Goal: Browse casually

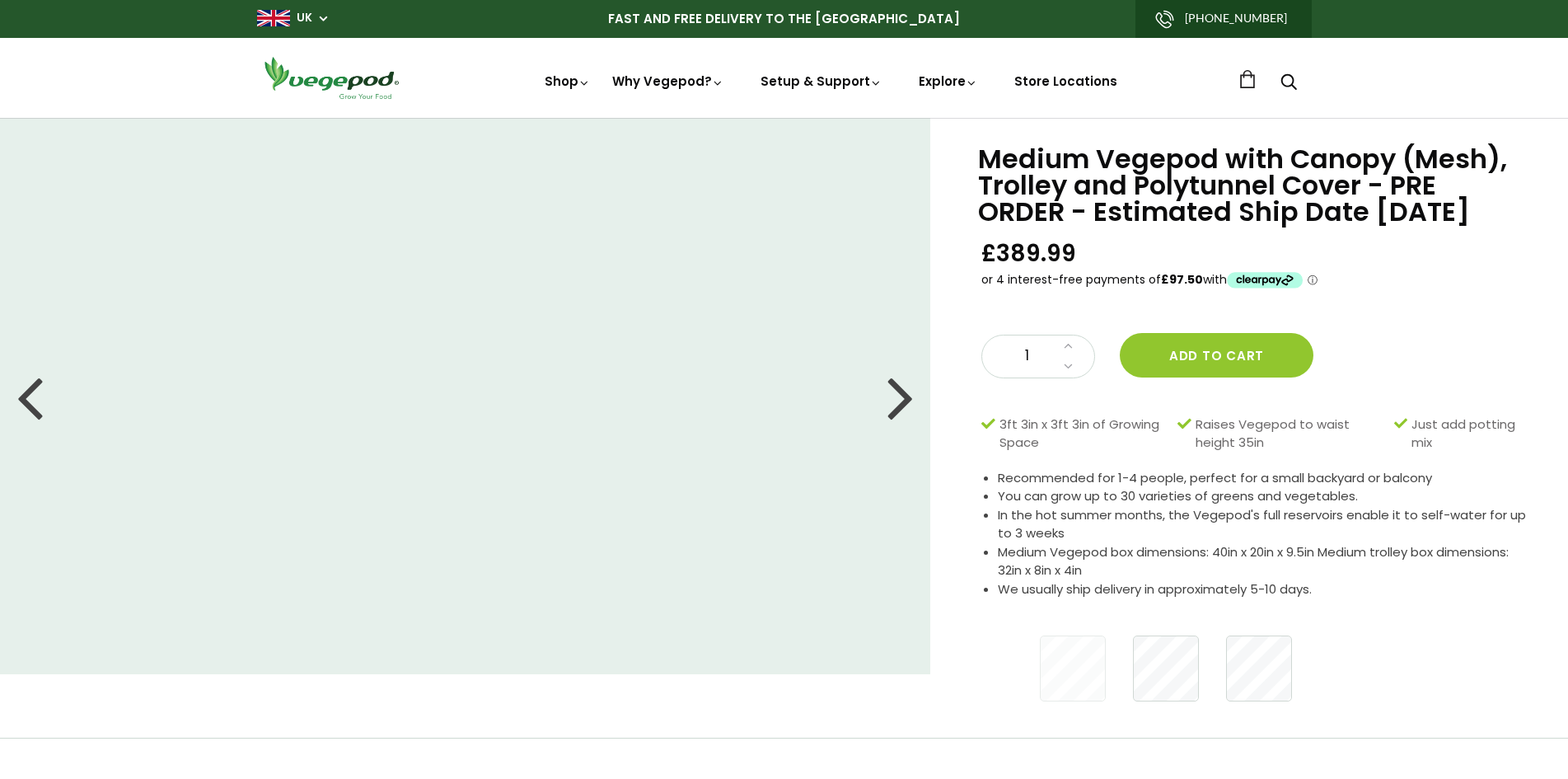
click at [891, 398] on div at bounding box center [900, 397] width 26 height 74
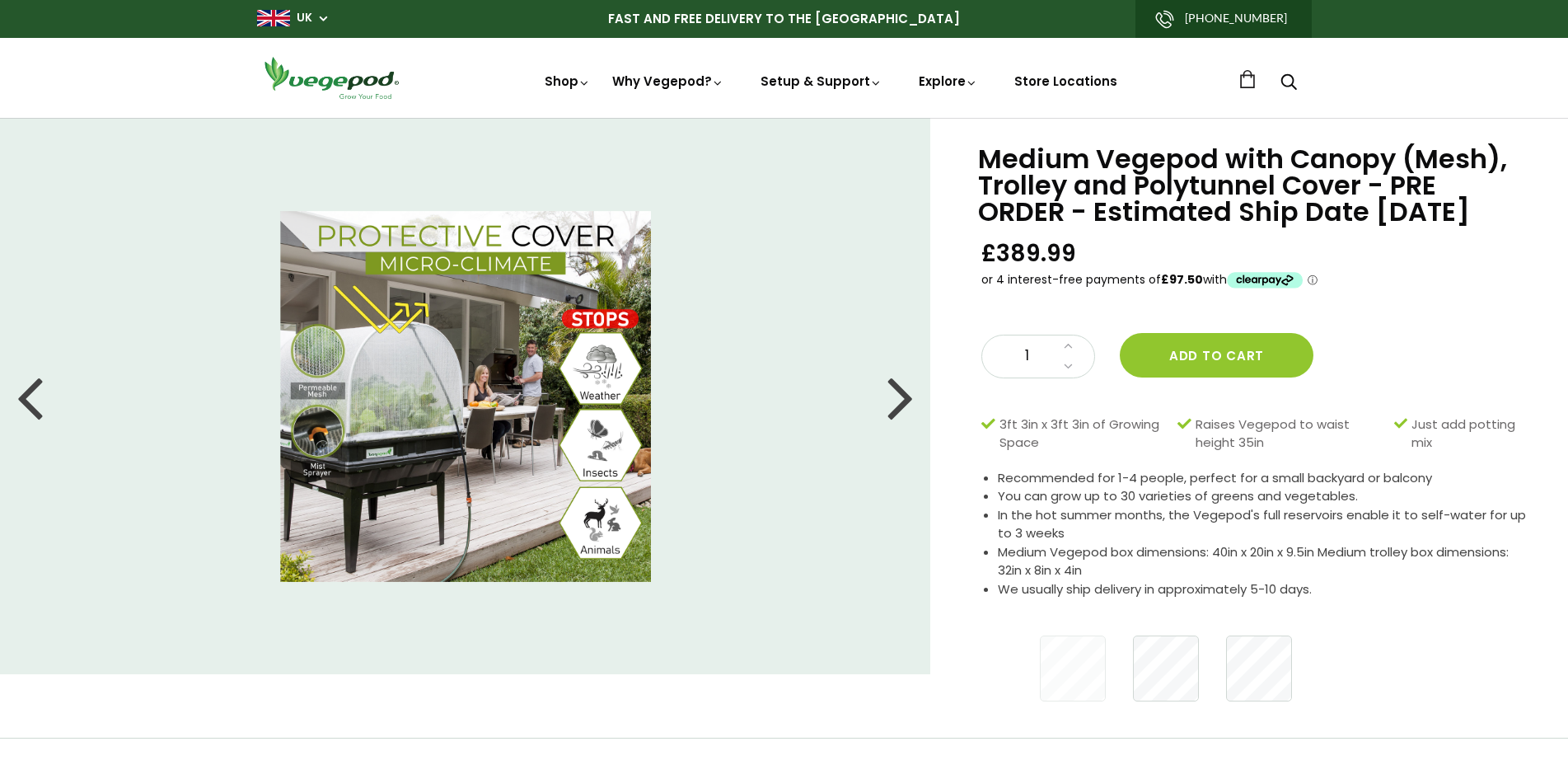
click at [891, 398] on div at bounding box center [900, 397] width 26 height 74
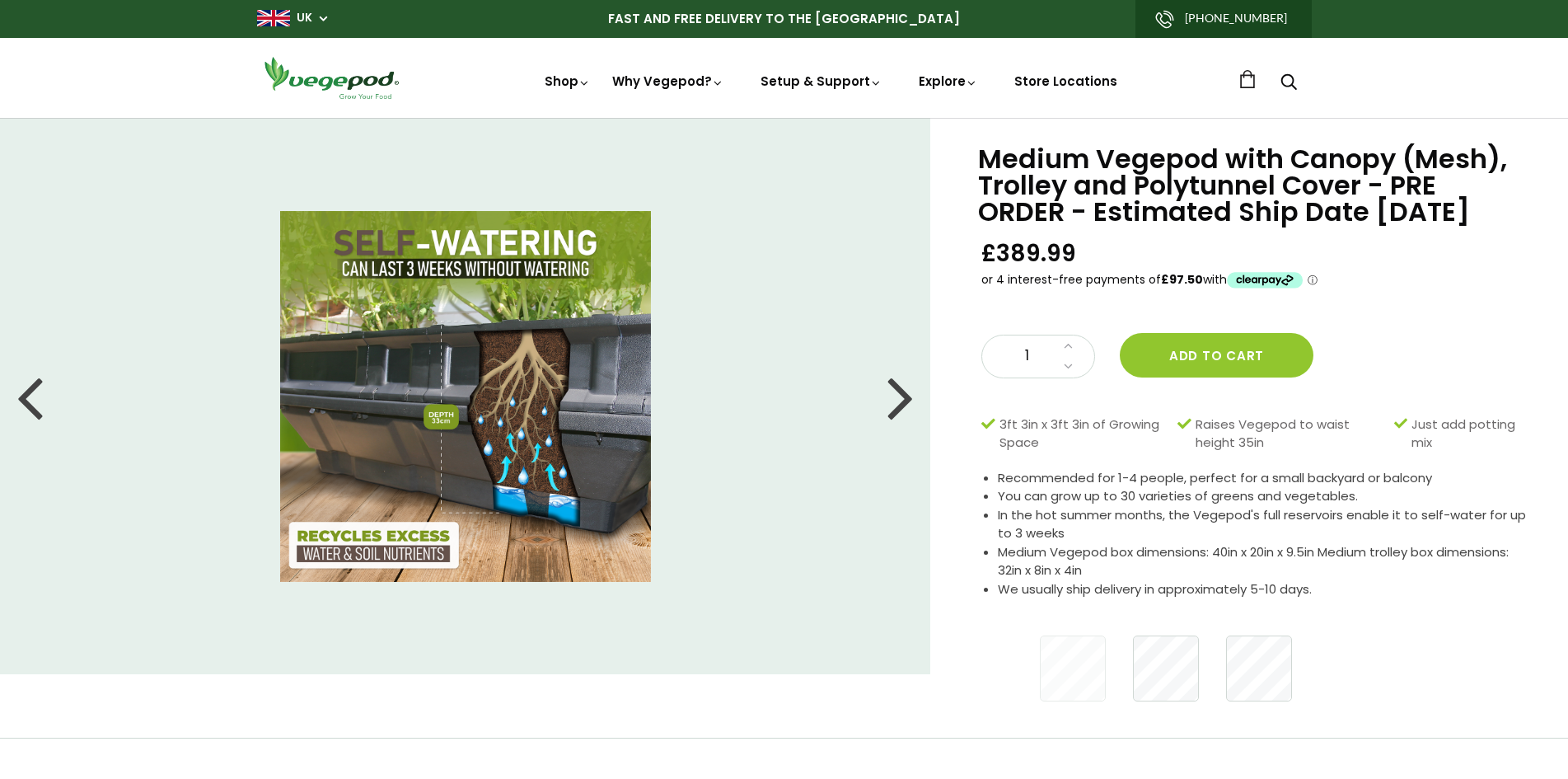
click at [891, 398] on div at bounding box center [900, 397] width 26 height 74
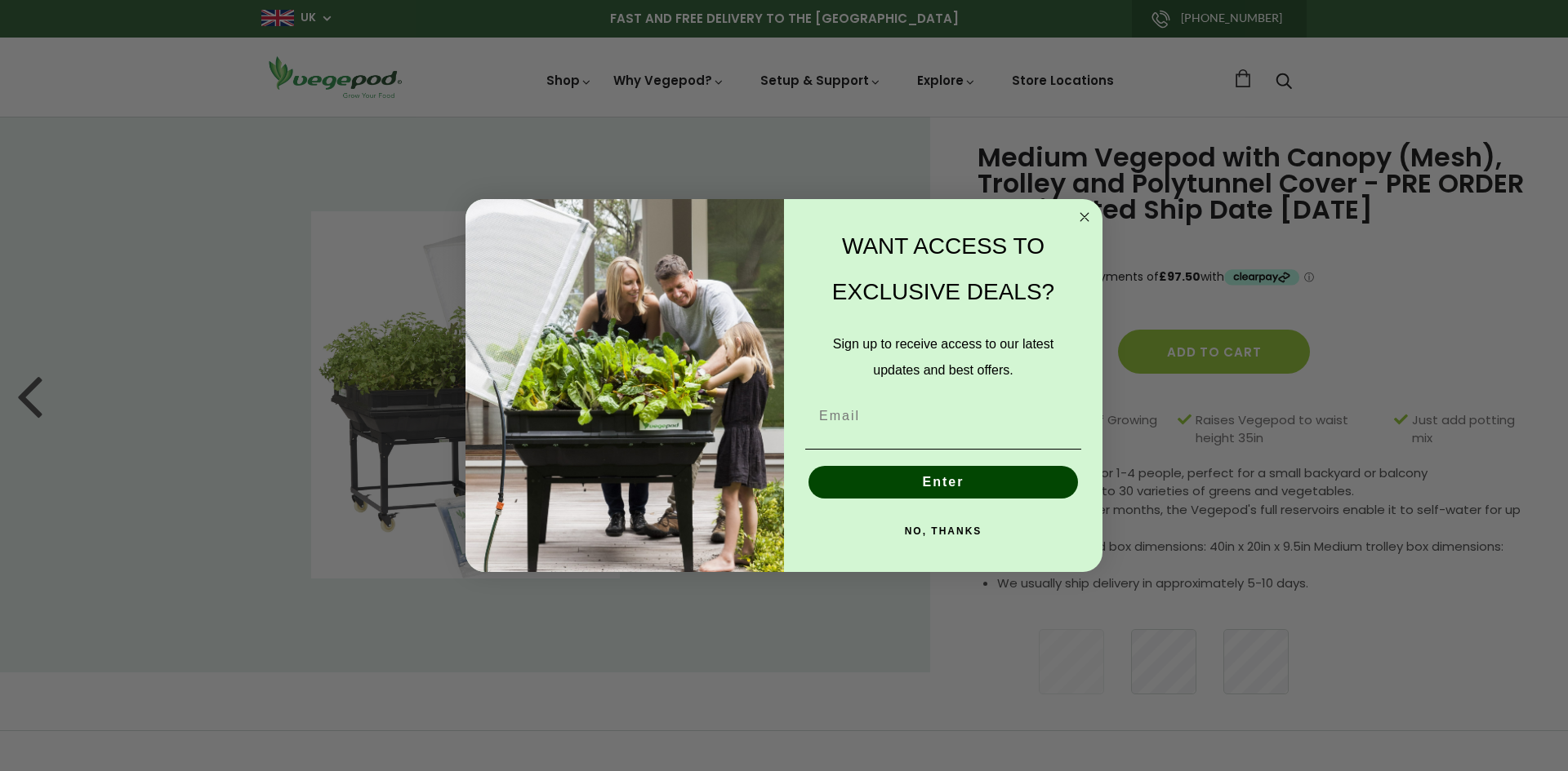
click at [1083, 215] on icon "Close dialog" at bounding box center [1084, 217] width 8 height 8
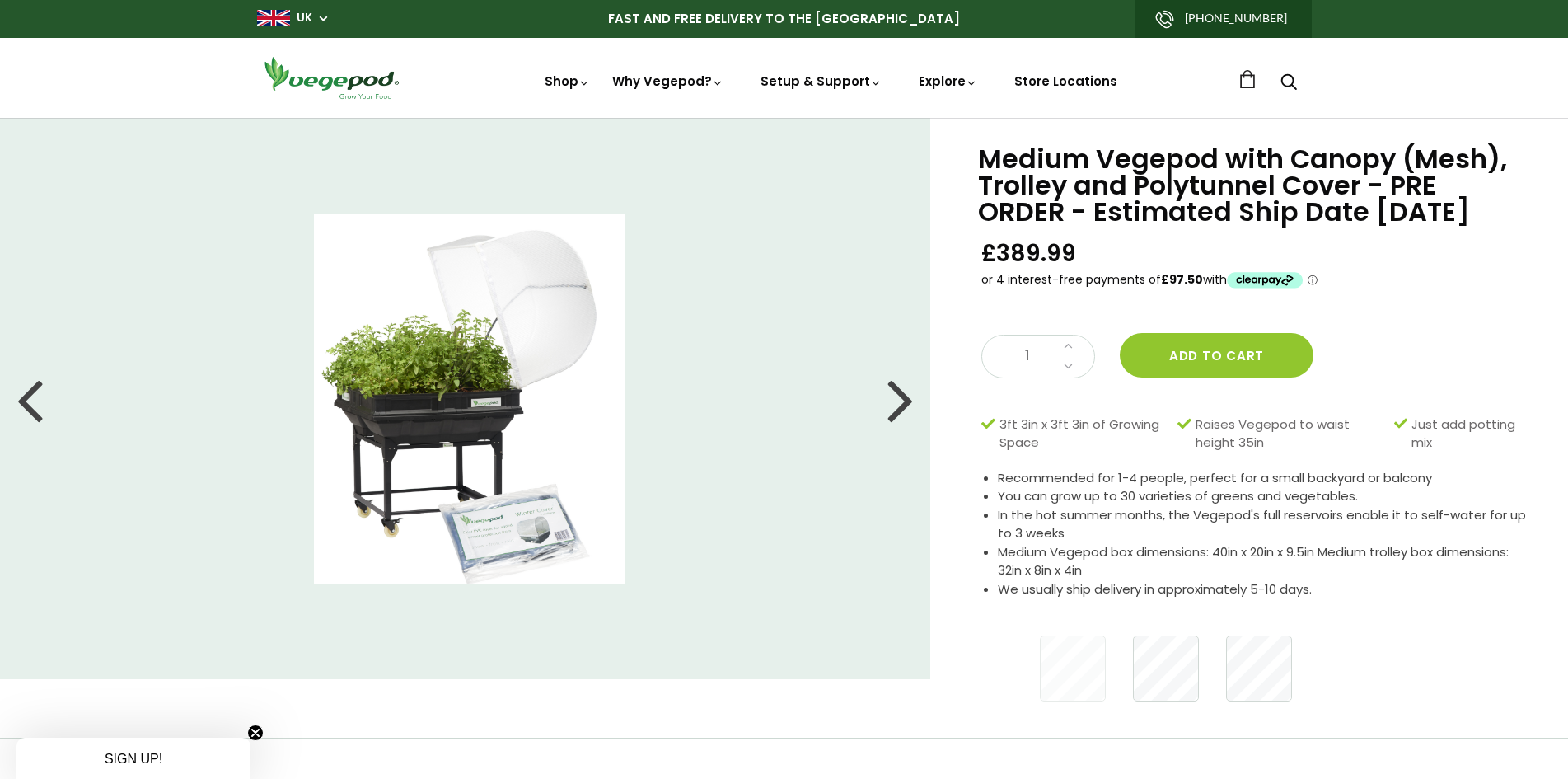
click at [907, 396] on div at bounding box center [900, 399] width 26 height 74
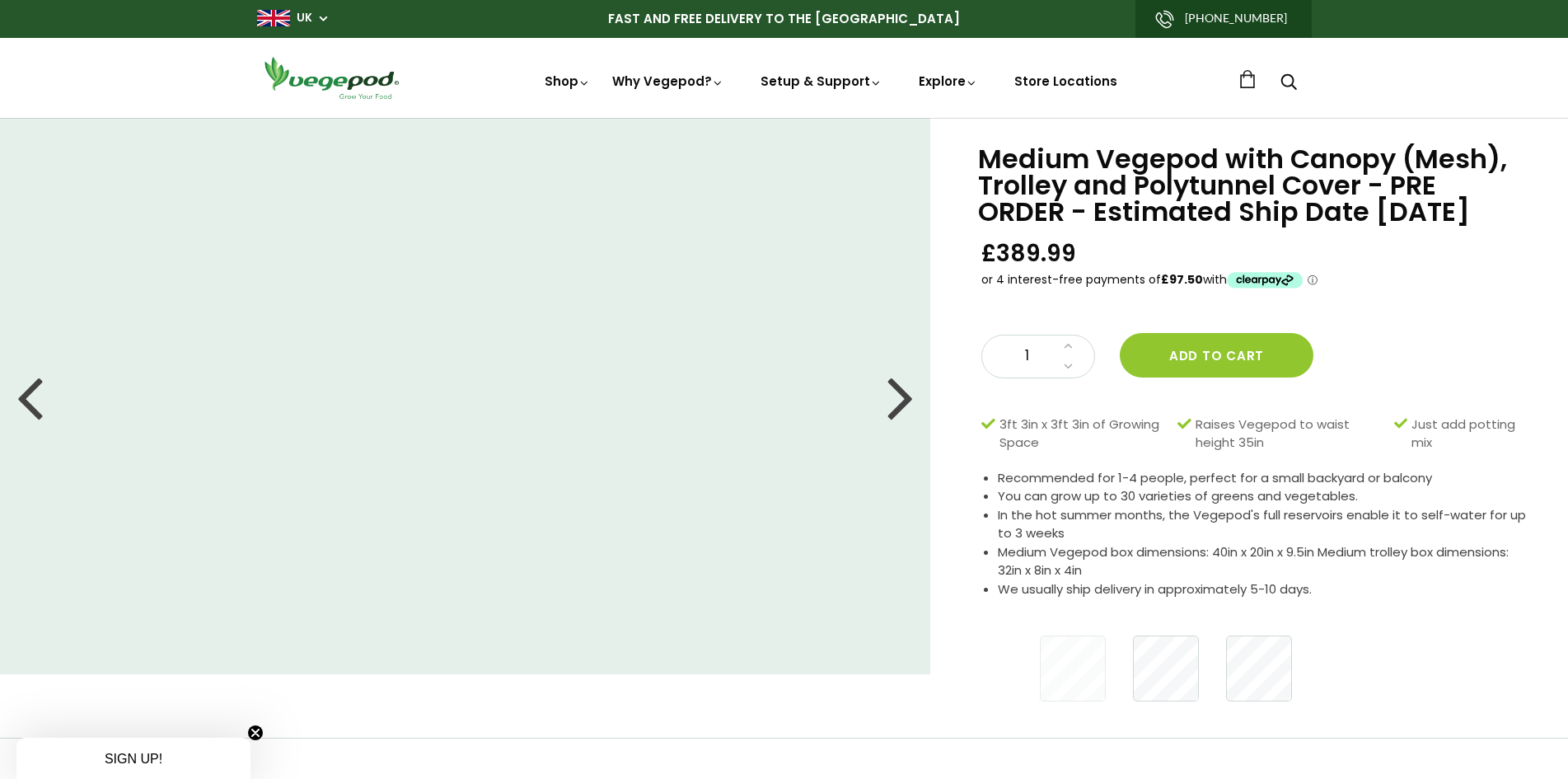
click at [899, 396] on div at bounding box center [900, 397] width 26 height 74
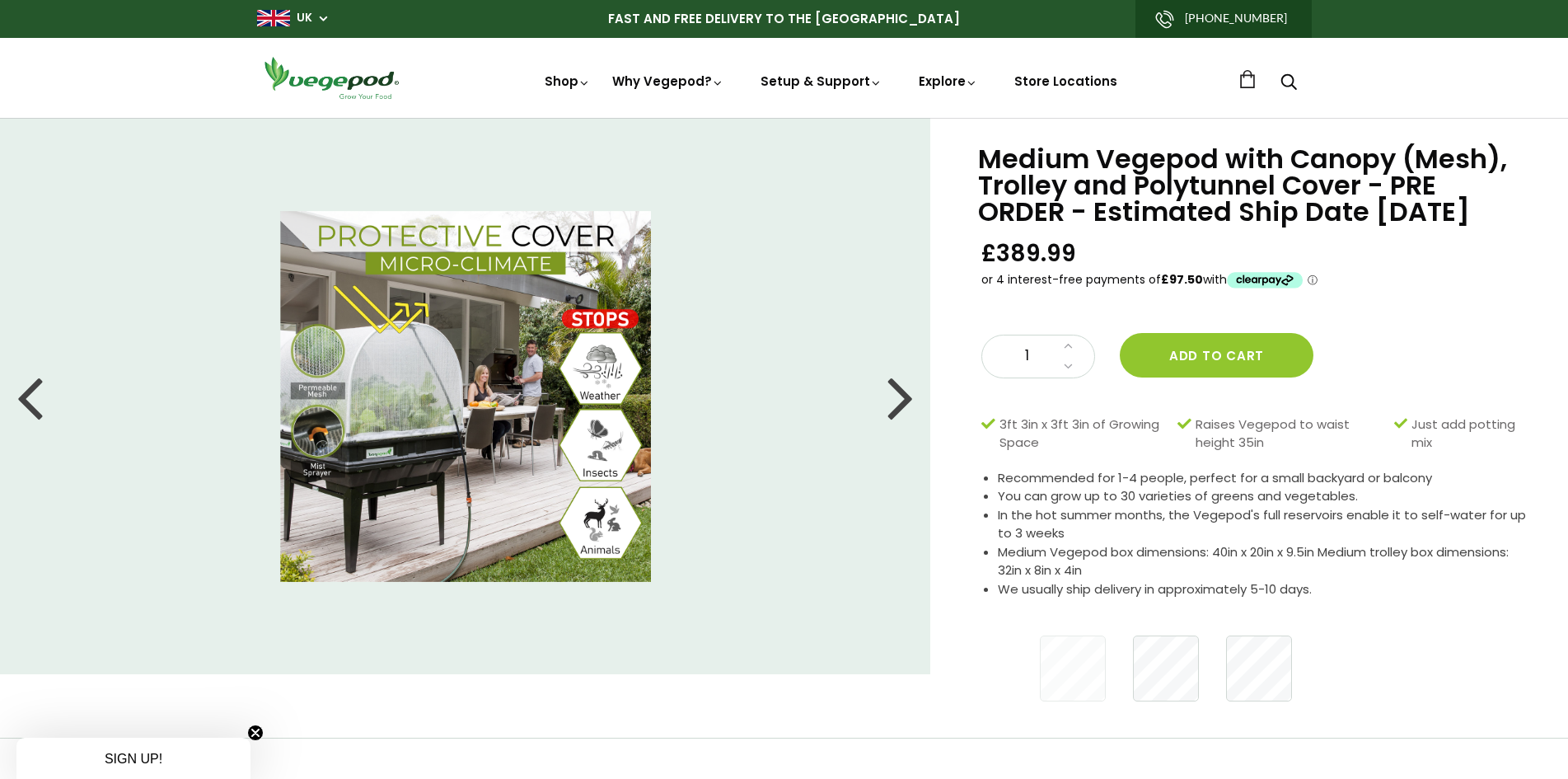
click at [905, 404] on div at bounding box center [900, 397] width 26 height 74
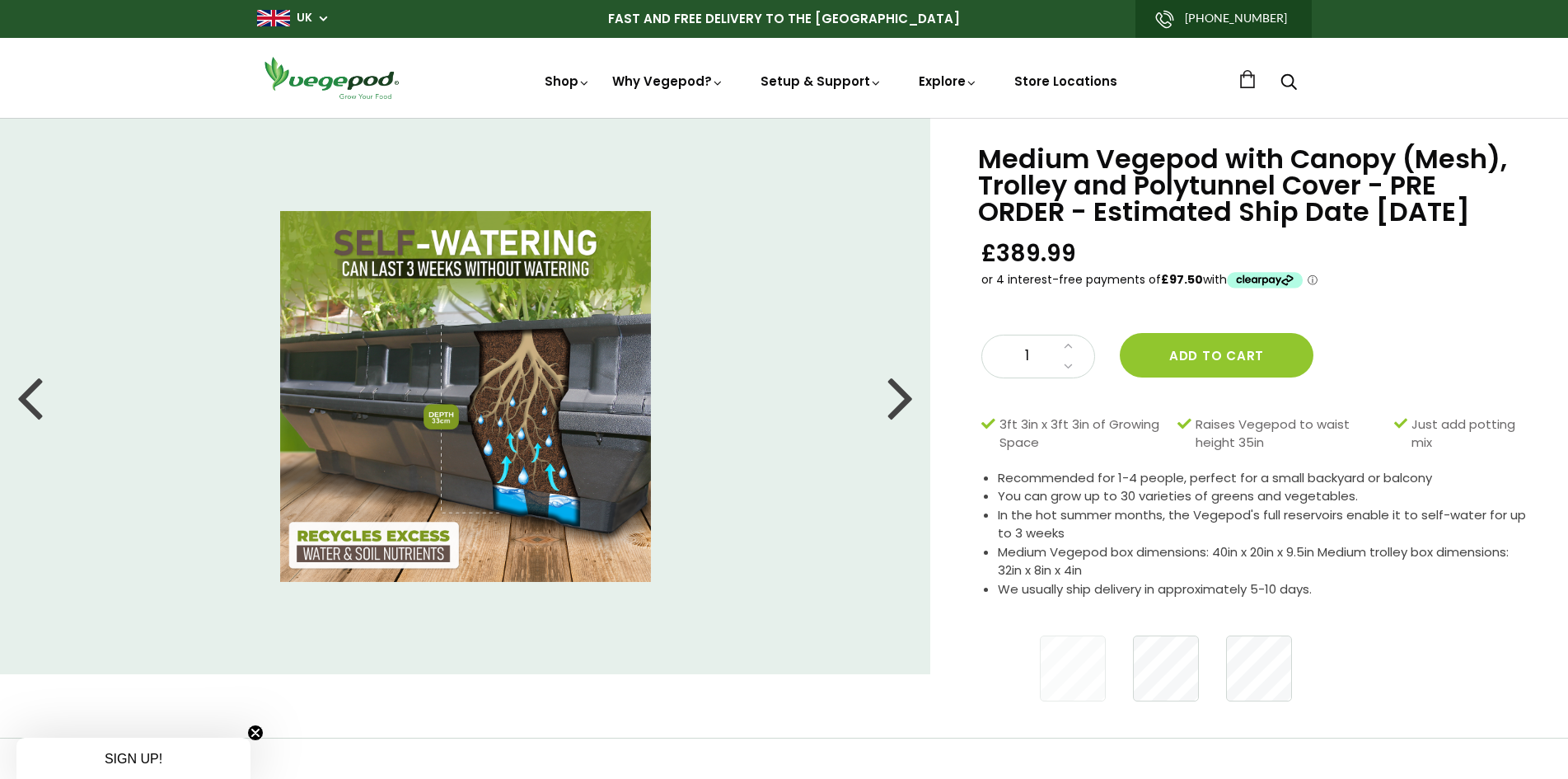
click at [904, 400] on div at bounding box center [900, 397] width 26 height 74
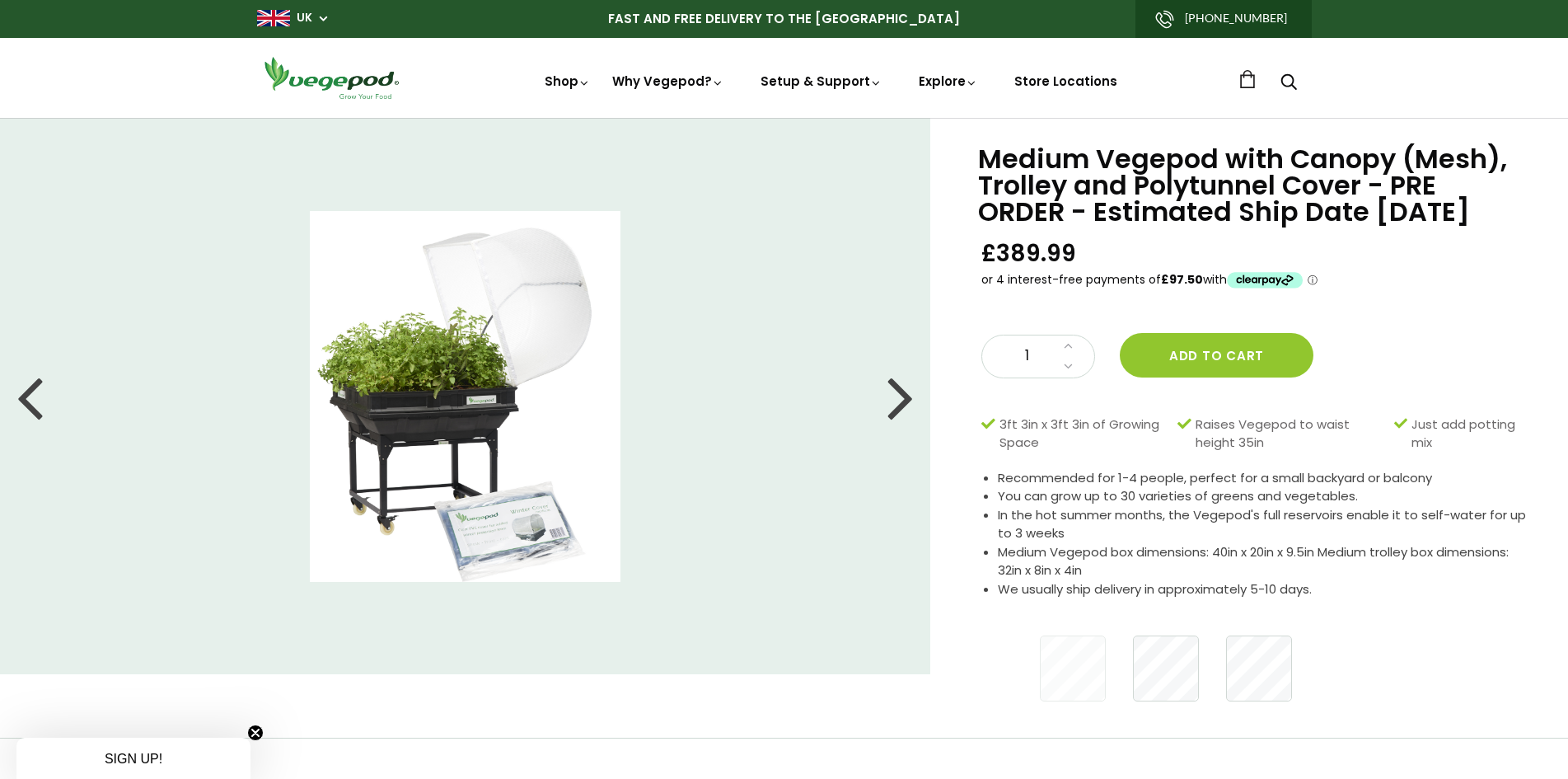
drag, startPoint x: 626, startPoint y: 349, endPoint x: 664, endPoint y: 307, distance: 56.6
drag, startPoint x: 664, startPoint y: 307, endPoint x: 573, endPoint y: 300, distance: 91.3
click at [903, 396] on div at bounding box center [900, 397] width 26 height 74
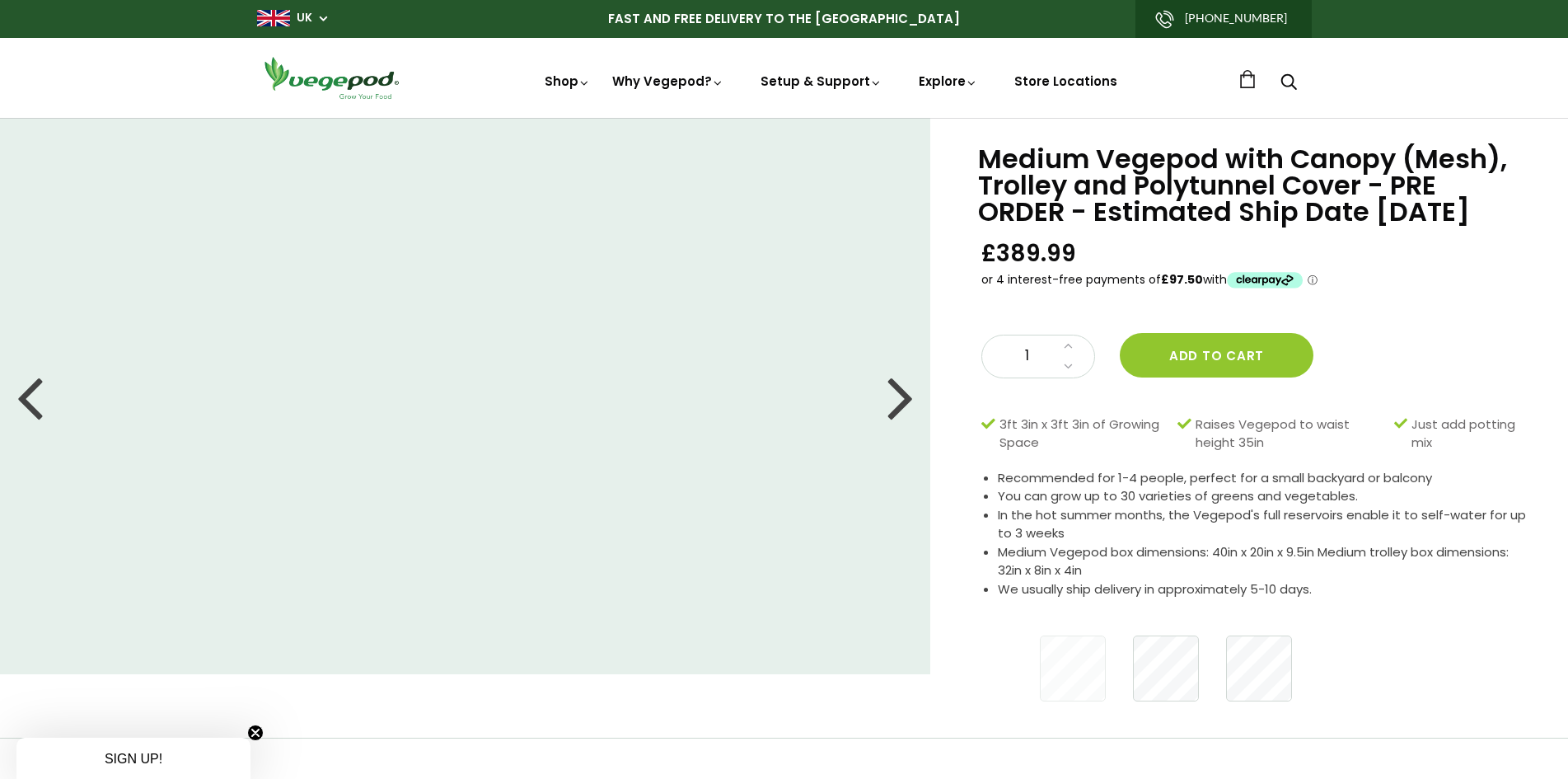
click at [904, 408] on div at bounding box center [900, 397] width 26 height 74
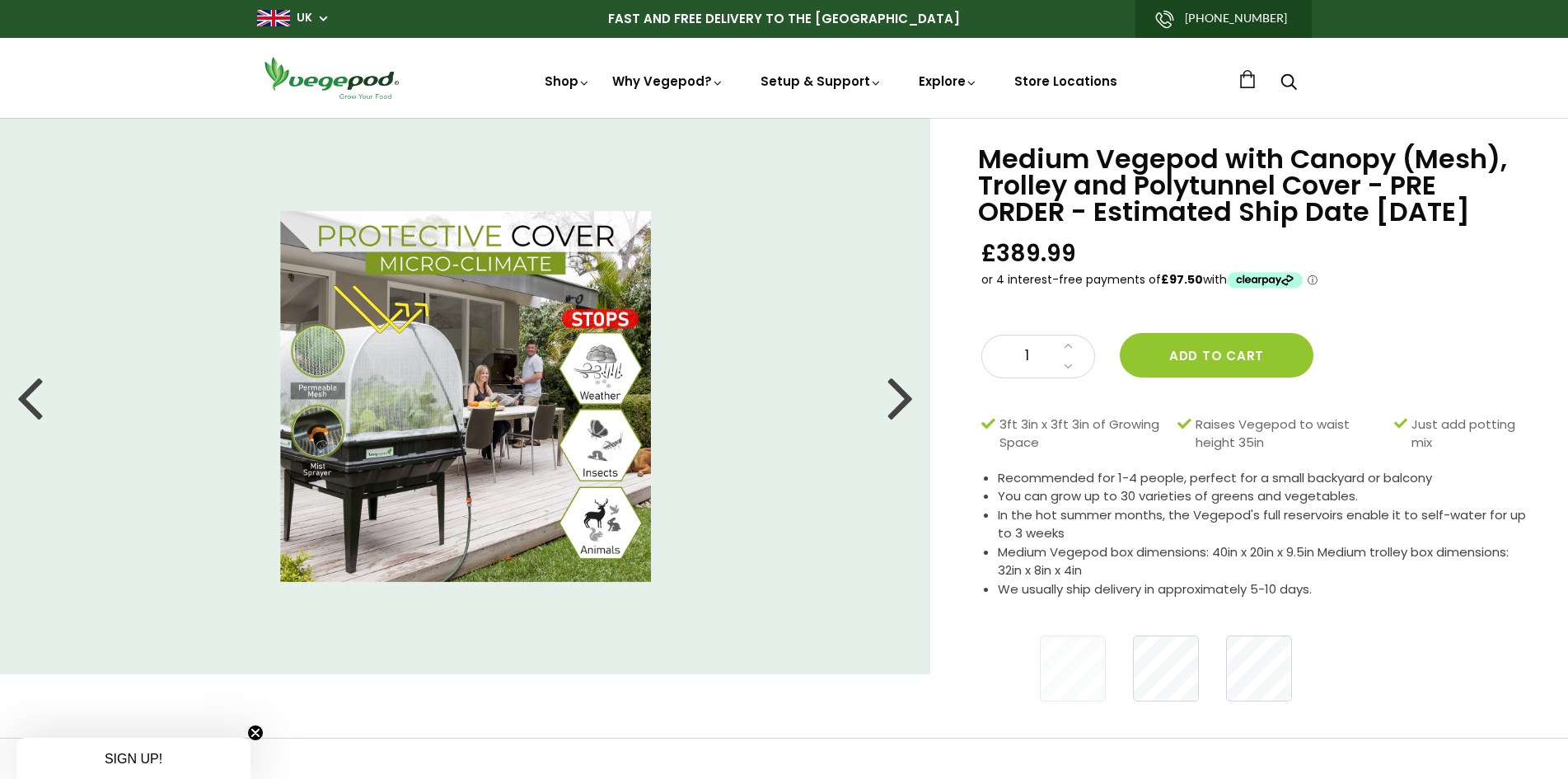
click at [904, 405] on div at bounding box center [900, 397] width 26 height 74
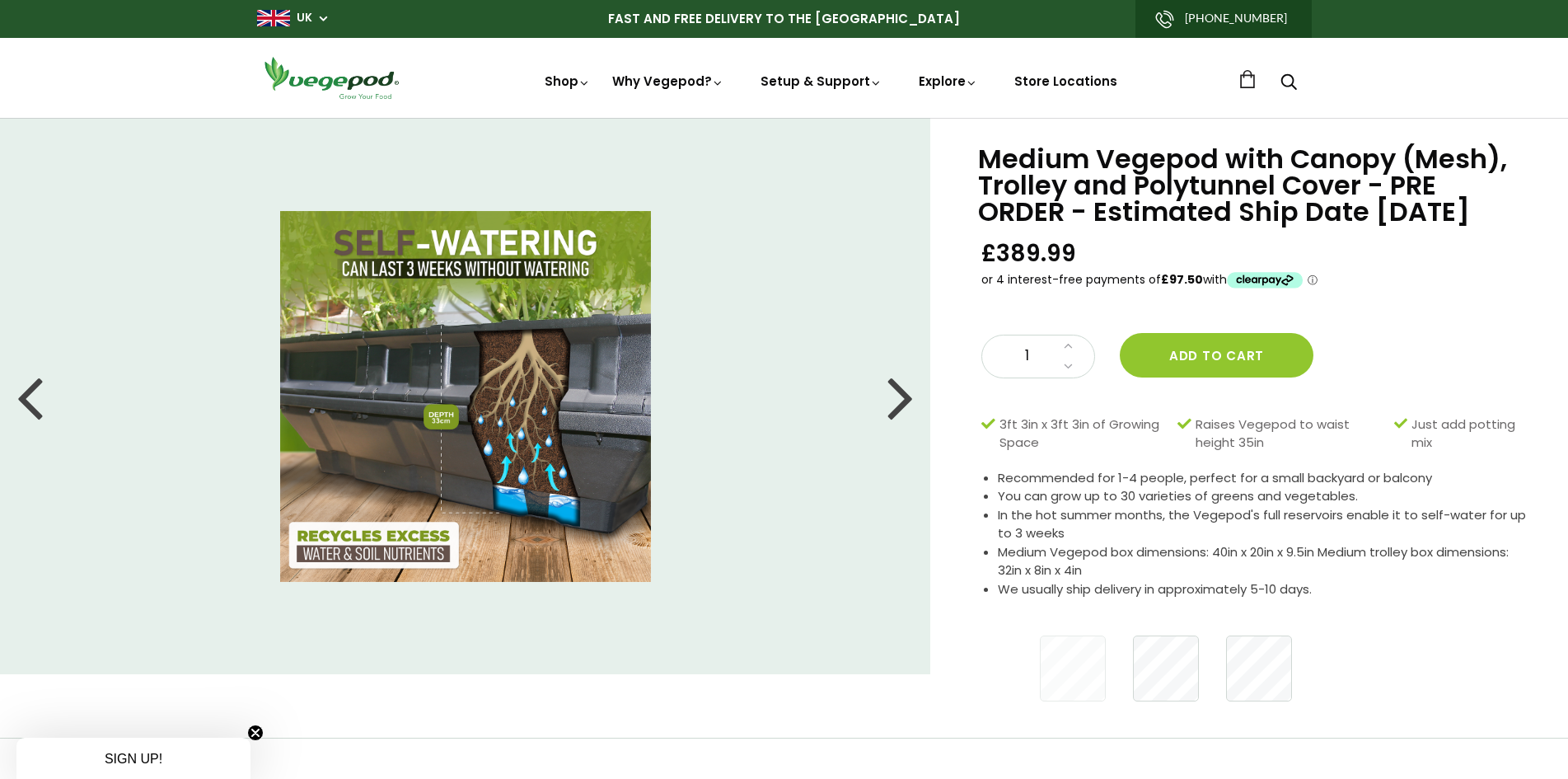
click at [904, 405] on div at bounding box center [900, 397] width 26 height 74
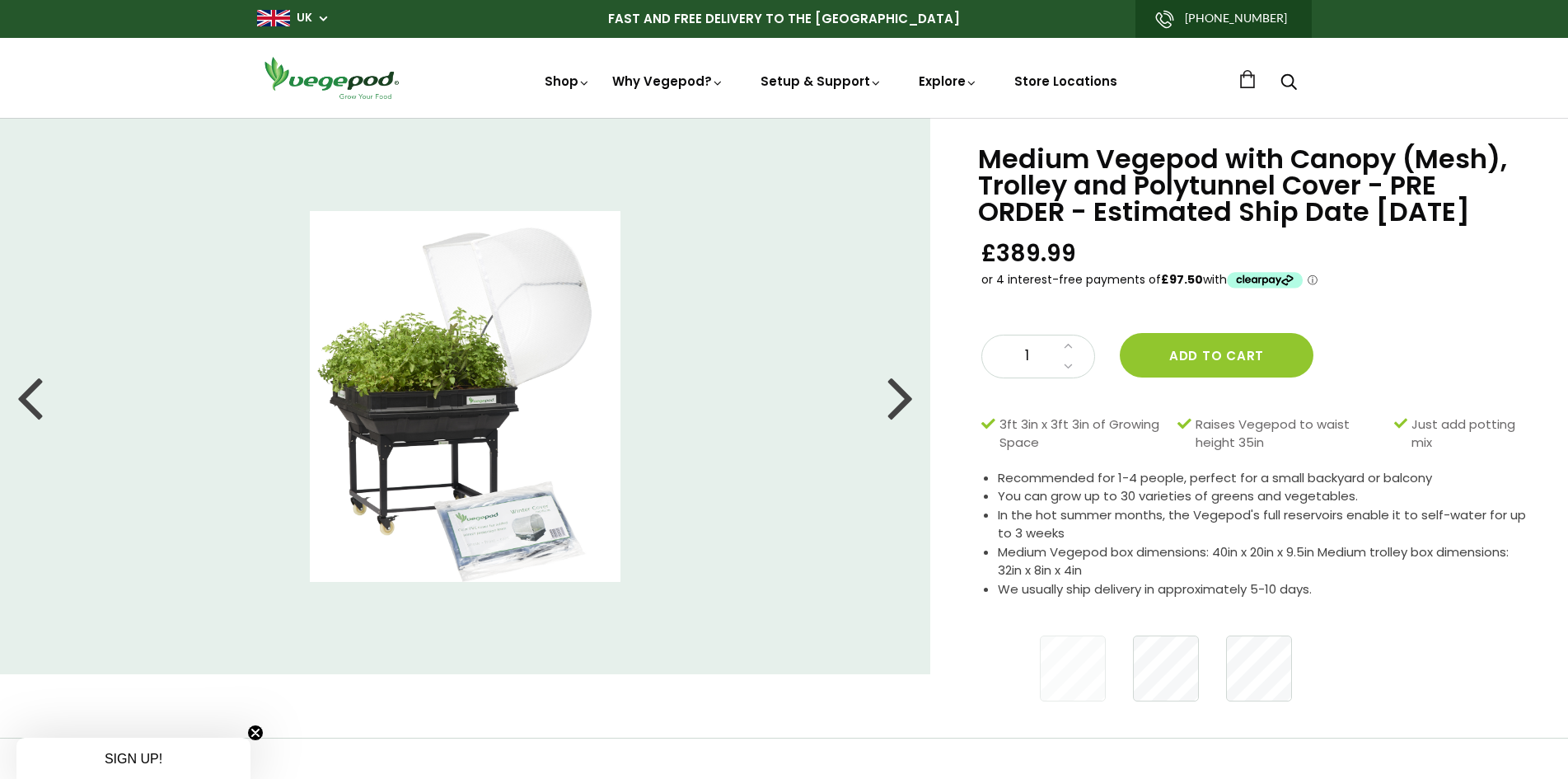
click at [904, 405] on div at bounding box center [900, 397] width 26 height 74
